Goal: Find specific page/section

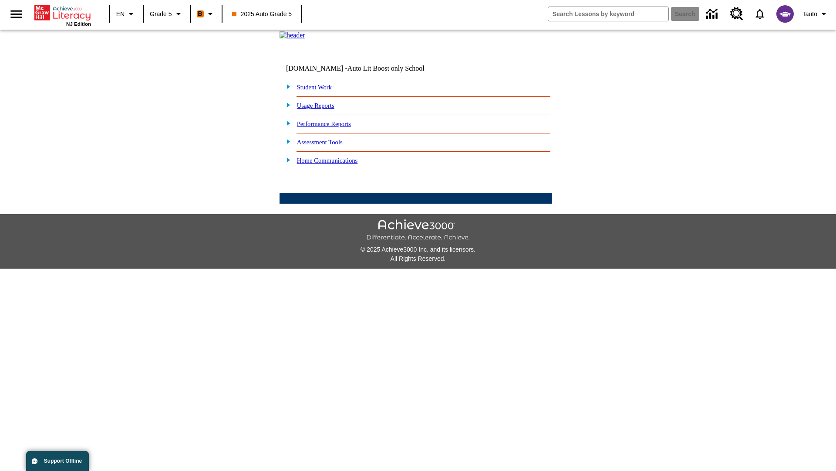
click at [320, 91] on link "Student Work" at bounding box center [314, 87] width 35 height 7
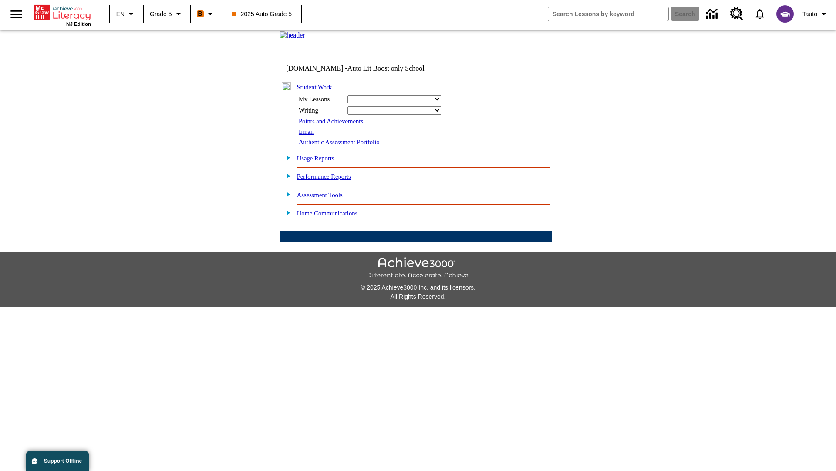
select select "/options/reports/?report_id=12&atype=1&section=2"
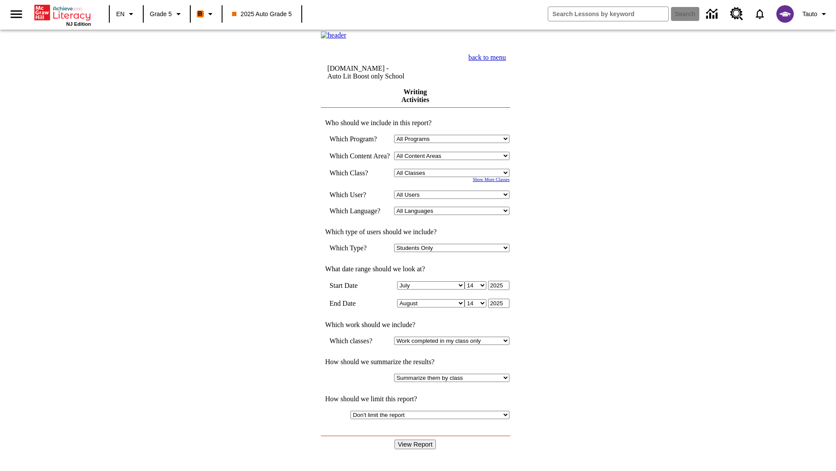
select select "11133131"
